Goal: Task Accomplishment & Management: Manage account settings

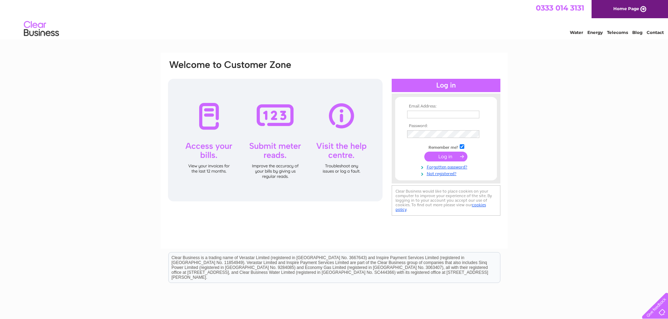
click at [344, 114] on input "text" at bounding box center [443, 115] width 72 height 8
click at [344, 113] on input "text" at bounding box center [443, 115] width 72 height 8
paste input "dtowler@pssuk.co.uk"
type input "dtowler@pssuk.co.uk"
click at [344, 128] on tbody "Email Address: dtowler@pssuk.co.uk Password: Remember me?" at bounding box center [445, 140] width 81 height 73
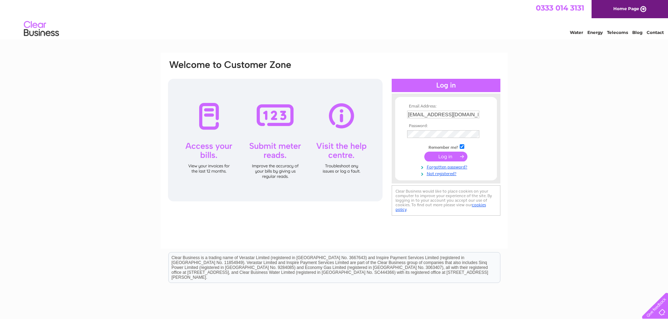
click at [344, 158] on input "submit" at bounding box center [445, 157] width 43 height 10
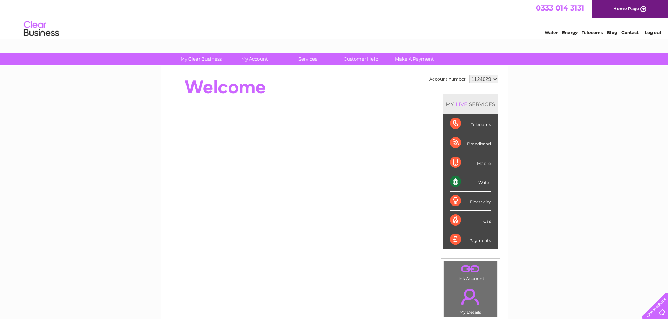
click at [486, 179] on div "Water" at bounding box center [470, 182] width 41 height 19
click at [483, 181] on div "Water" at bounding box center [470, 182] width 41 height 19
click at [457, 183] on div "Water" at bounding box center [470, 182] width 41 height 19
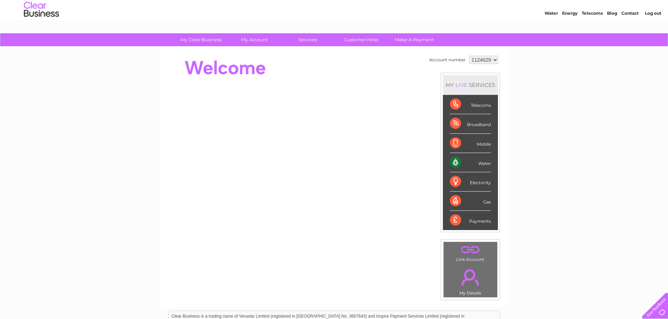
scroll to position [35, 0]
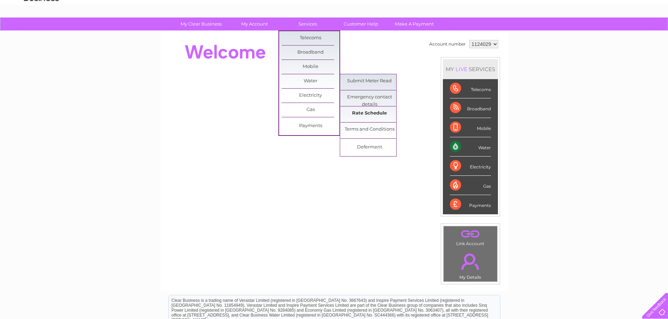
click at [365, 114] on link "Rate Schedule" at bounding box center [370, 114] width 58 height 14
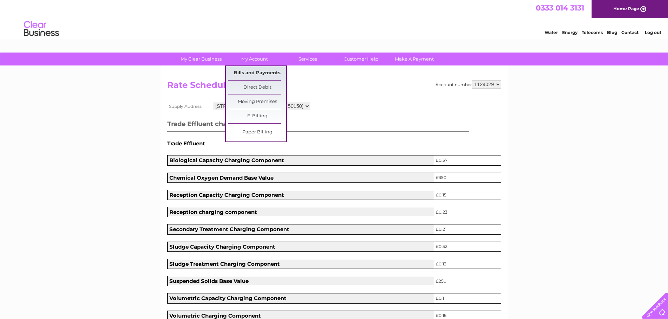
click at [255, 69] on link "Bills and Payments" at bounding box center [257, 73] width 58 height 14
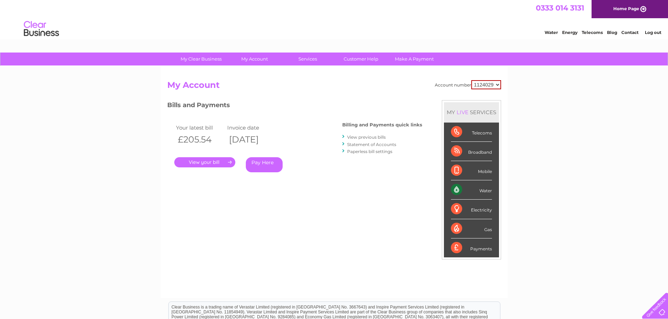
click at [370, 137] on link "View previous bills" at bounding box center [366, 137] width 39 height 5
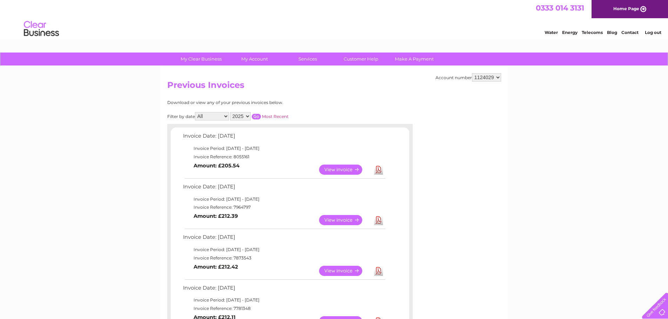
click at [245, 116] on select "2025 2024 2023 2022" at bounding box center [240, 116] width 21 height 8
click at [229, 115] on select "All January February March April May June July August September October Novembe…" at bounding box center [212, 116] width 34 height 8
click at [237, 114] on select "2025 2024 2023 2022" at bounding box center [240, 116] width 21 height 8
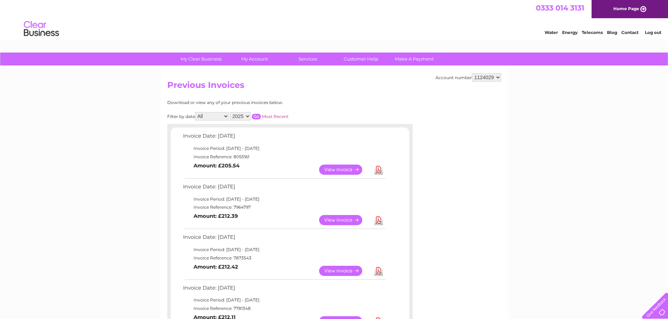
select select "2022"
click at [231, 112] on select "2025 2024 2023 2022" at bounding box center [240, 116] width 21 height 8
click at [257, 116] on input "button" at bounding box center [256, 117] width 9 height 6
click at [379, 270] on link "Download" at bounding box center [378, 271] width 9 height 10
click at [345, 273] on link "View" at bounding box center [345, 271] width 52 height 10
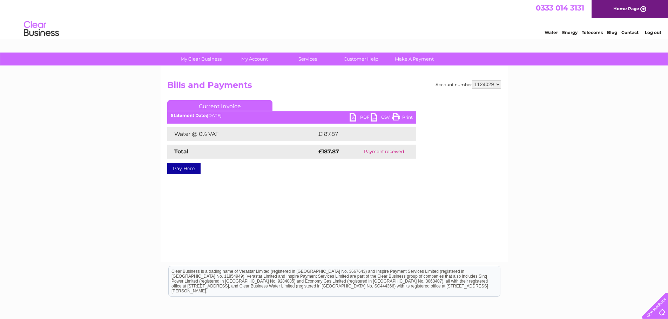
click at [354, 119] on link "PDF" at bounding box center [360, 118] width 21 height 10
click at [550, 33] on link "Water" at bounding box center [551, 32] width 13 height 5
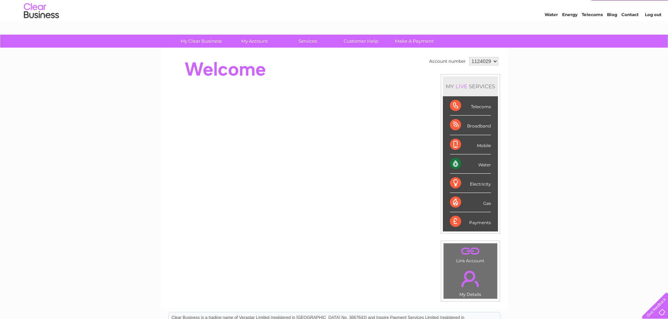
scroll to position [35, 0]
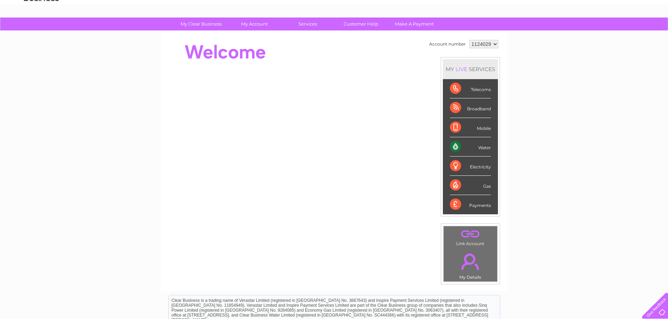
click at [466, 274] on link "." at bounding box center [470, 262] width 50 height 25
